Goal: Information Seeking & Learning: Learn about a topic

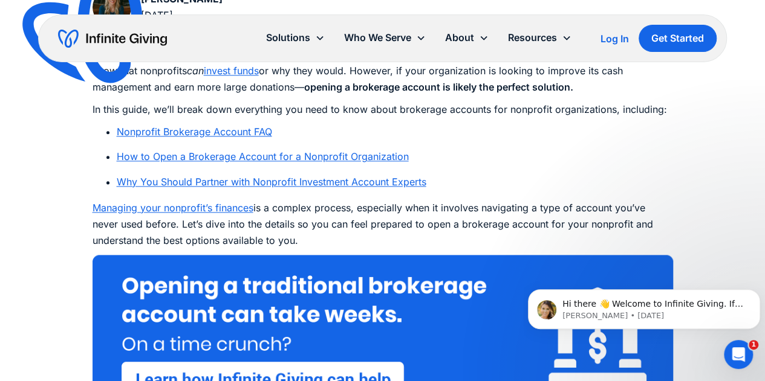
scroll to position [676, 0]
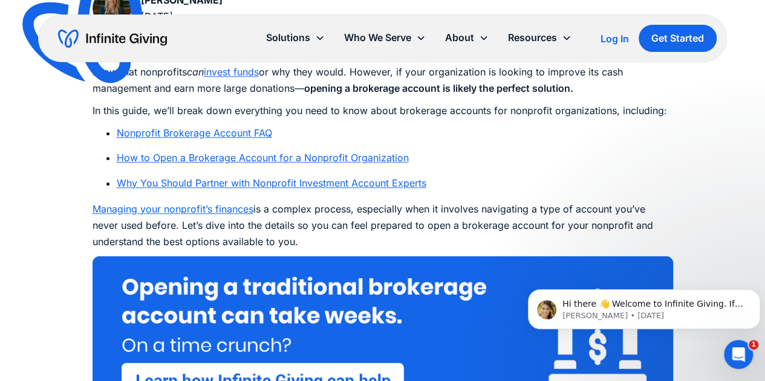
click at [236, 134] on link "Nonprofit Brokerage Account FAQ" at bounding box center [194, 133] width 155 height 12
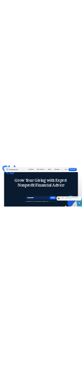
scroll to position [7961, 0]
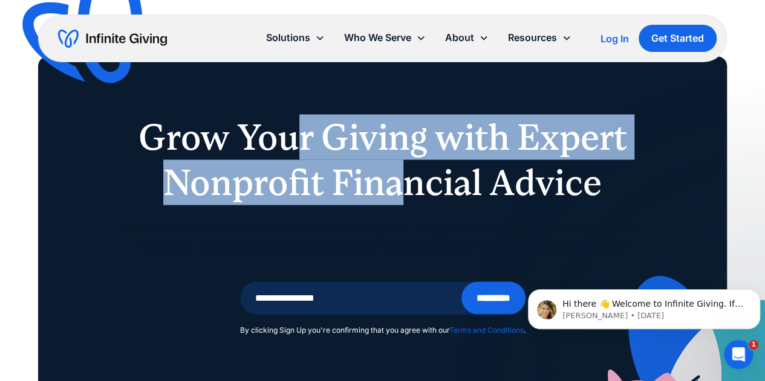
drag, startPoint x: 297, startPoint y: 149, endPoint x: 402, endPoint y: 181, distance: 109.4
click at [402, 181] on h1 "Grow Your Giving with Expert Nonprofit Financial Advice" at bounding box center [382, 159] width 572 height 91
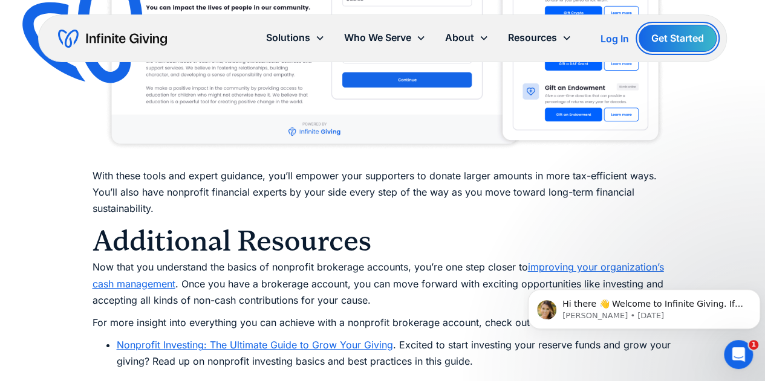
scroll to position [7026, 0]
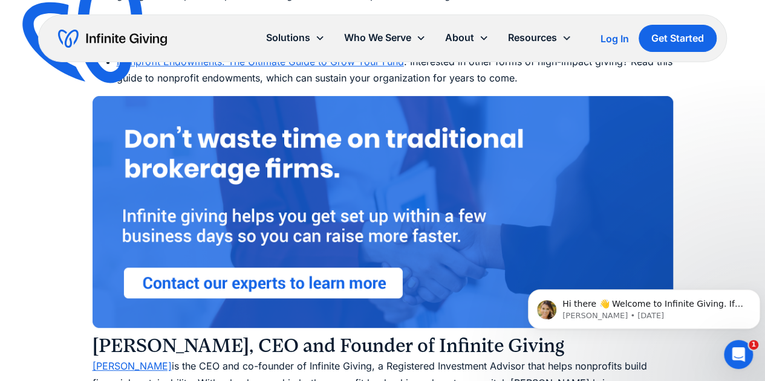
click at [320, 244] on img at bounding box center [382, 212] width 580 height 232
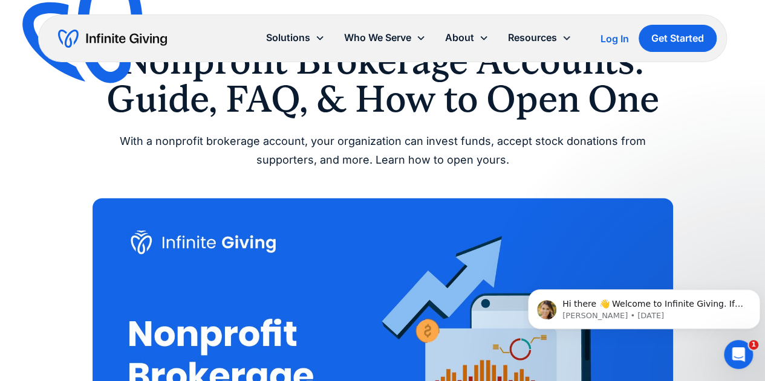
scroll to position [329, 0]
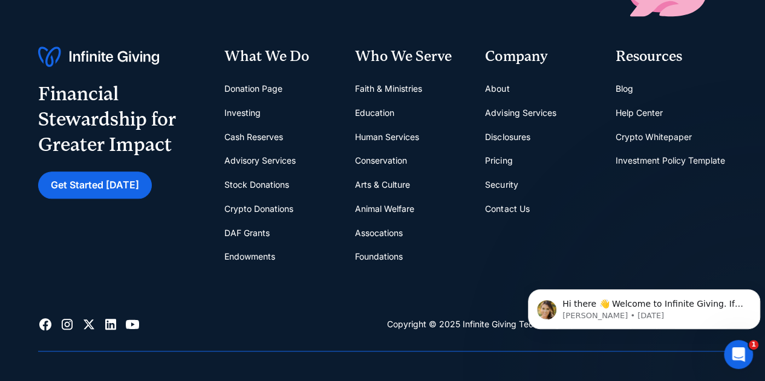
scroll to position [497, 0]
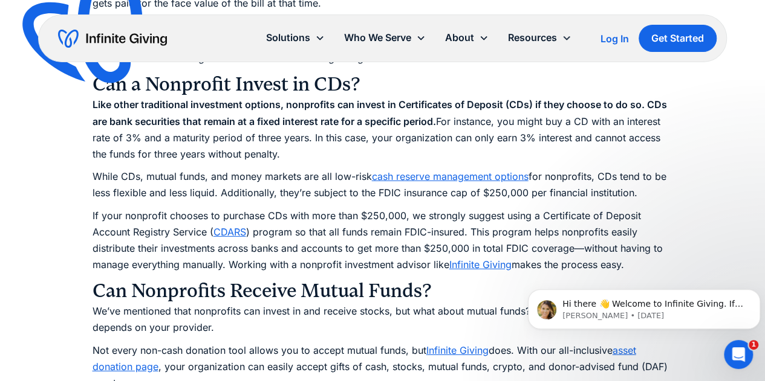
scroll to position [1828, 0]
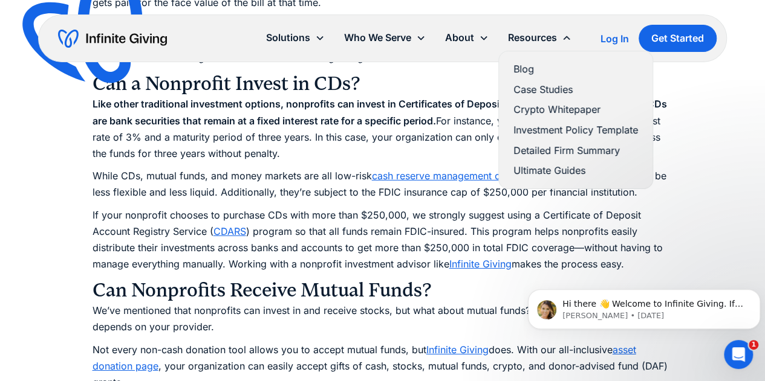
click at [523, 68] on link "Blog" at bounding box center [575, 69] width 125 height 16
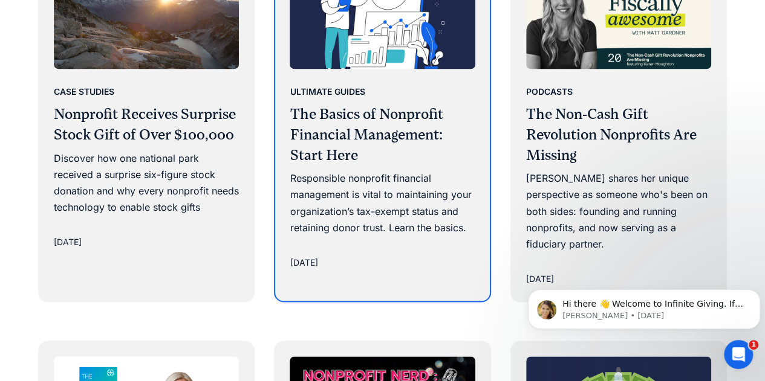
scroll to position [1059, 0]
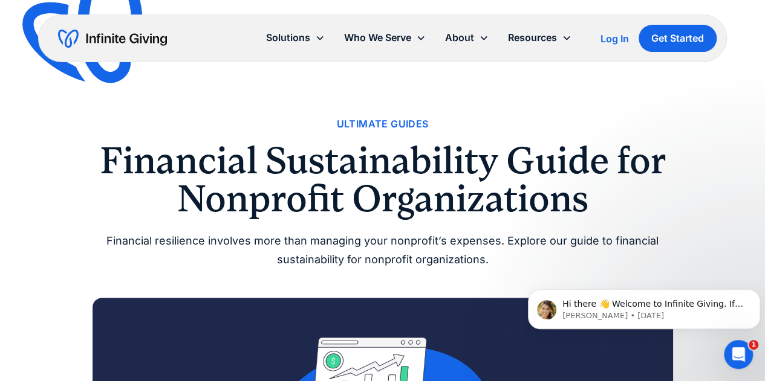
click at [260, 224] on div "Ultimate Guides Financial Sustainability Guide for Nonprofit Organizations Fina…" at bounding box center [382, 192] width 580 height 153
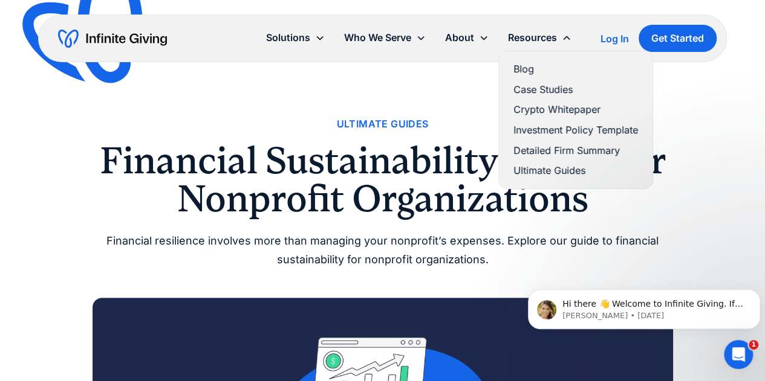
click at [523, 69] on link "Blog" at bounding box center [575, 69] width 125 height 16
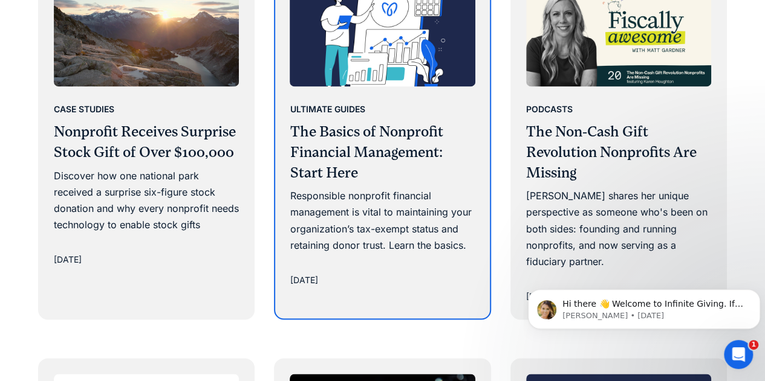
click at [352, 146] on h3 "The Basics of Nonprofit Financial Management: Start Here" at bounding box center [382, 152] width 185 height 61
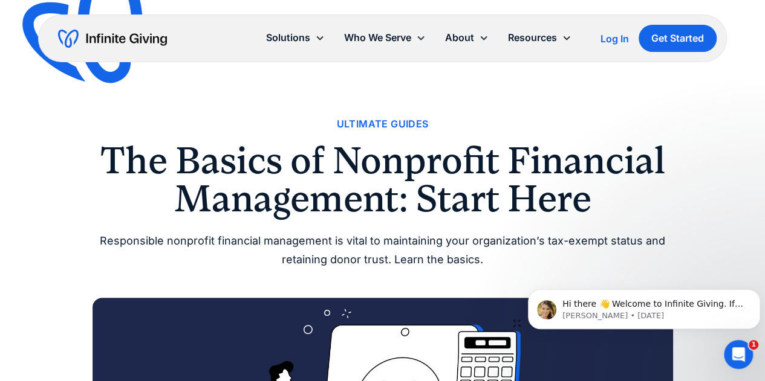
click at [82, 29] on img "home" at bounding box center [112, 38] width 109 height 19
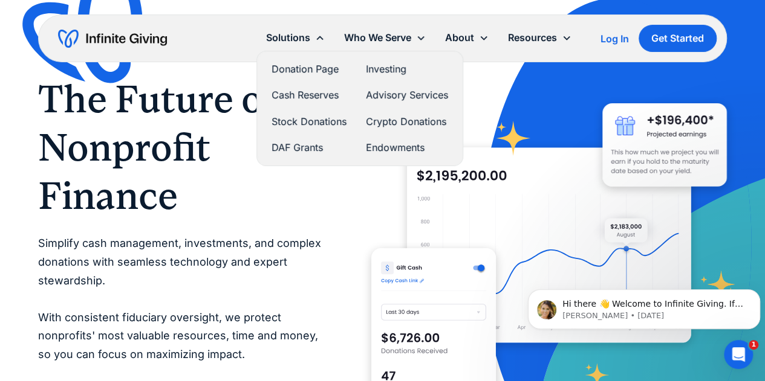
click at [289, 144] on link "DAF Grants" at bounding box center [308, 148] width 75 height 16
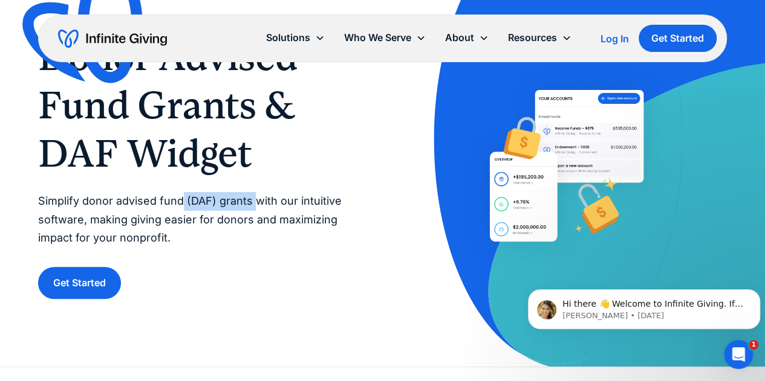
drag, startPoint x: 253, startPoint y: 204, endPoint x: 181, endPoint y: 198, distance: 71.5
click at [181, 198] on p "Simplify donor advised fund (DAF) grants with our intuitive software, making gi…" at bounding box center [198, 220] width 320 height 56
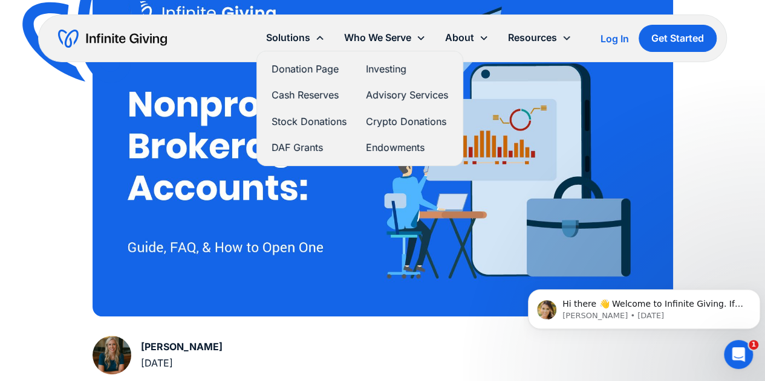
click at [283, 143] on link "DAF Grants" at bounding box center [308, 148] width 75 height 16
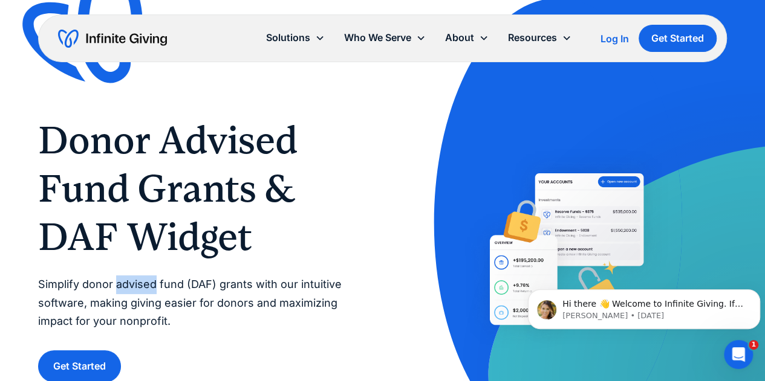
drag, startPoint x: 157, startPoint y: 284, endPoint x: 115, endPoint y: 283, distance: 41.7
click at [115, 283] on p "Simplify donor advised fund (DAF) grants with our intuitive software, making gi…" at bounding box center [198, 304] width 320 height 56
drag, startPoint x: 82, startPoint y: 285, endPoint x: 219, endPoint y: 283, distance: 137.2
click at [219, 283] on p "Simplify donor advised fund (DAF) grants with our intuitive software, making gi…" at bounding box center [198, 304] width 320 height 56
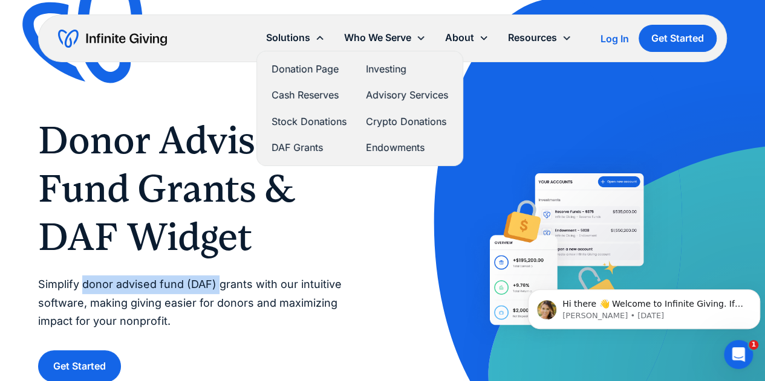
click at [381, 95] on link "Advisory Services" at bounding box center [407, 95] width 82 height 16
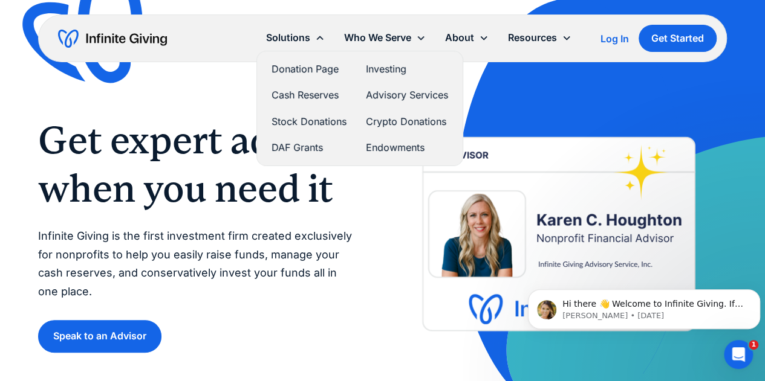
click at [374, 62] on link "Investing" at bounding box center [407, 69] width 82 height 16
